Goal: Find specific fact: Find specific page/section

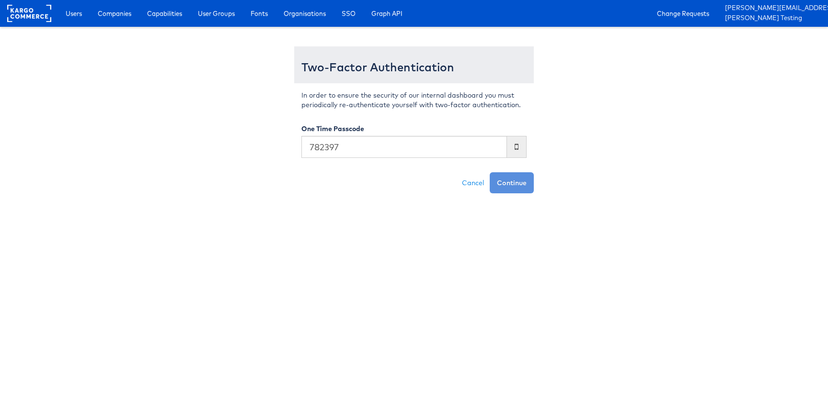
type input "782397"
click at [490, 172] on button "Continue" at bounding box center [512, 182] width 44 height 21
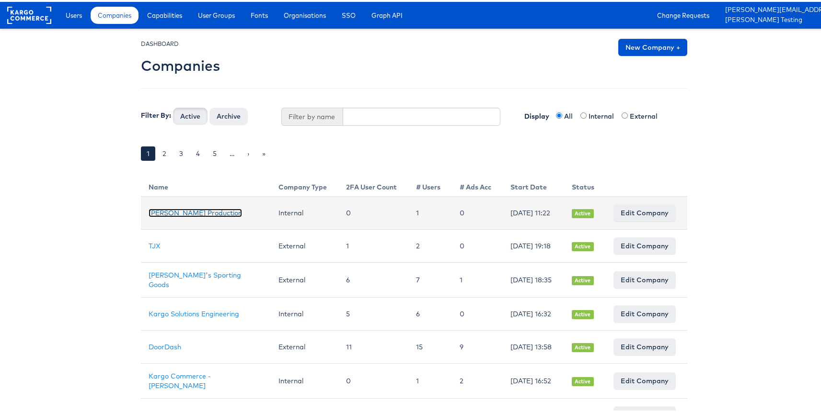
click at [173, 214] on link "Julie Shanahan Production" at bounding box center [195, 211] width 93 height 9
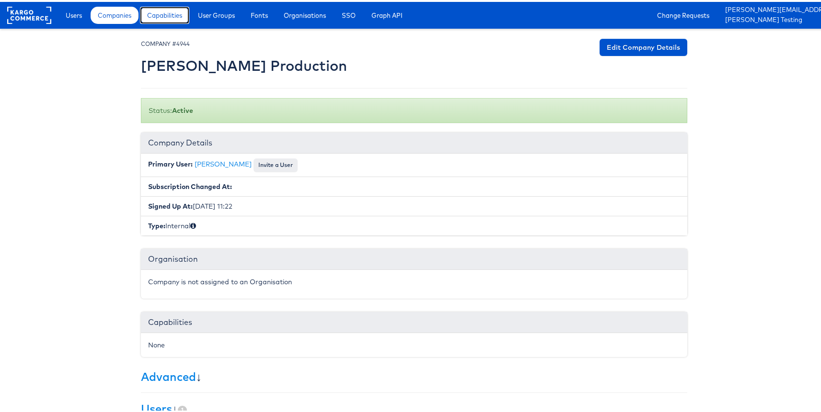
click at [173, 15] on span "Capabilities" at bounding box center [164, 14] width 35 height 10
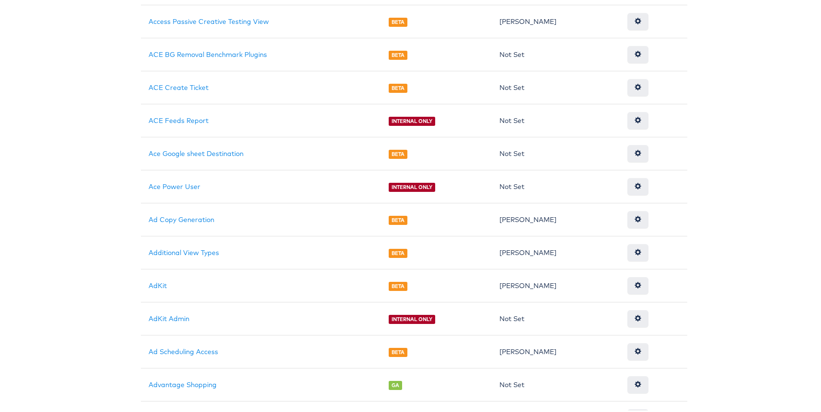
scroll to position [329, 0]
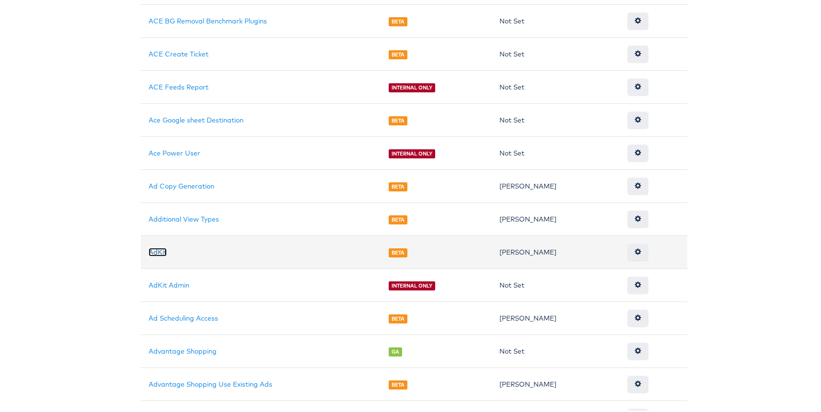
click at [154, 252] on link "AdKit" at bounding box center [158, 250] width 18 height 9
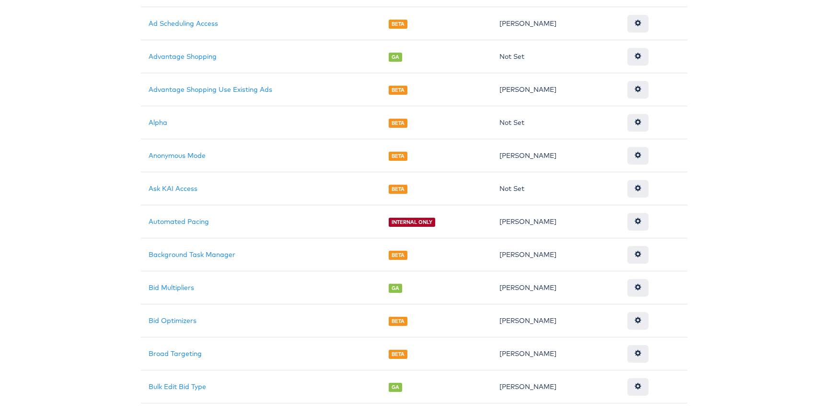
scroll to position [676, 0]
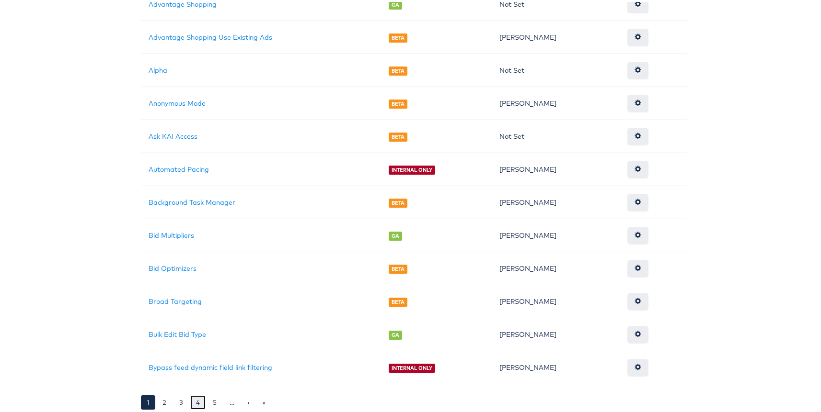
click at [190, 400] on link "4" at bounding box center [197, 401] width 15 height 14
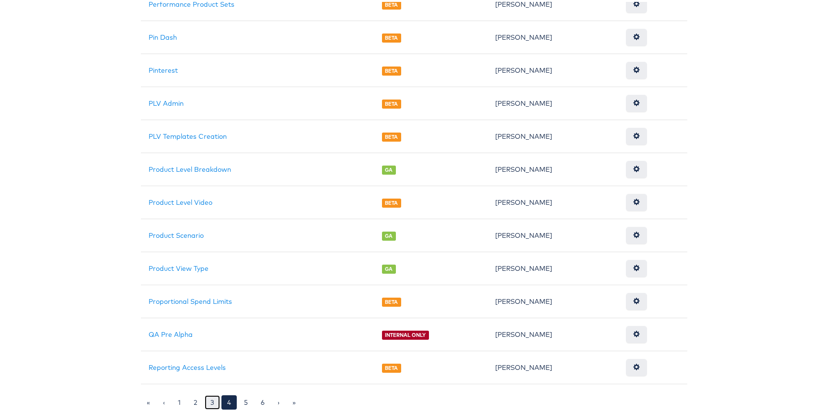
click at [212, 399] on link "3" at bounding box center [212, 401] width 15 height 14
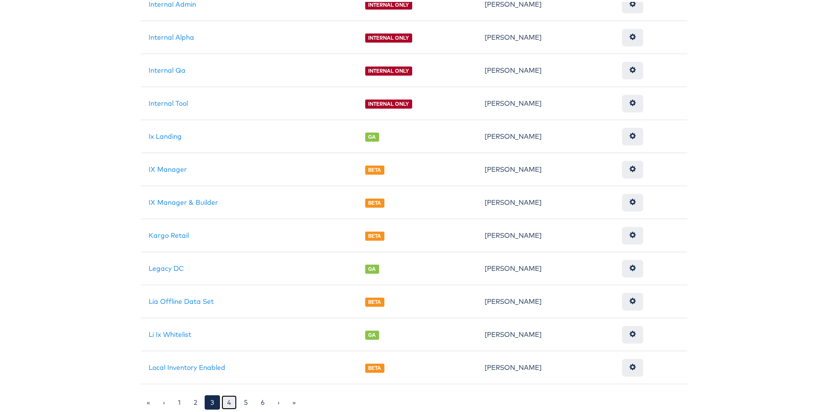
click at [221, 395] on link "4" at bounding box center [228, 401] width 15 height 14
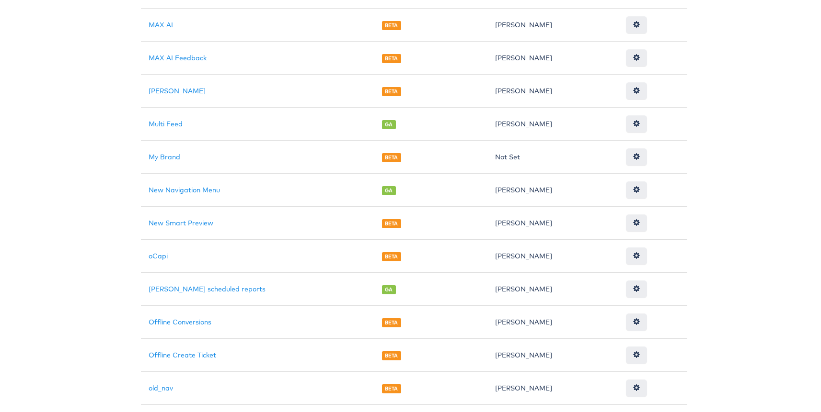
scroll to position [224, 0]
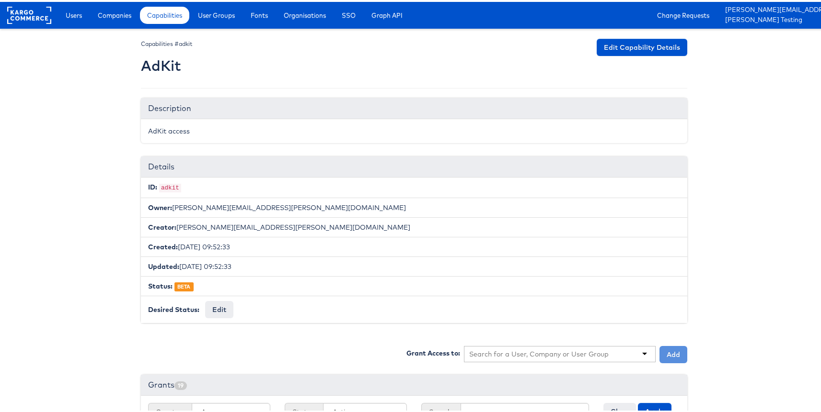
click at [170, 188] on code "adkit" at bounding box center [170, 186] width 22 height 9
copy code "adkit"
click at [158, 69] on h2 "AdKit" at bounding box center [166, 64] width 51 height 16
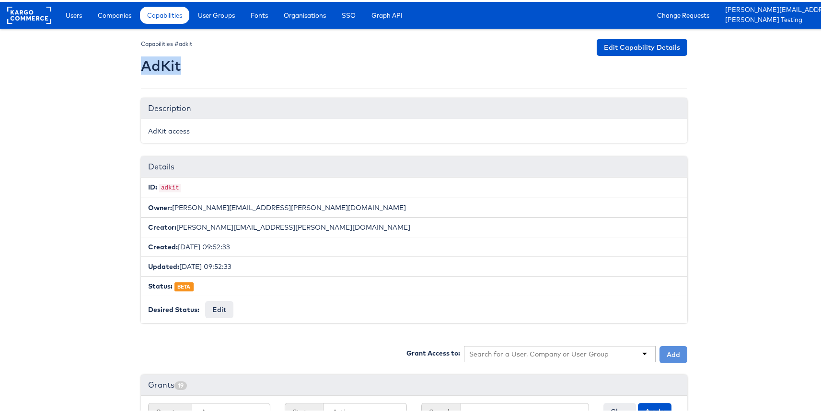
copy h2 "AdKit"
